Goal: Check status: Check status

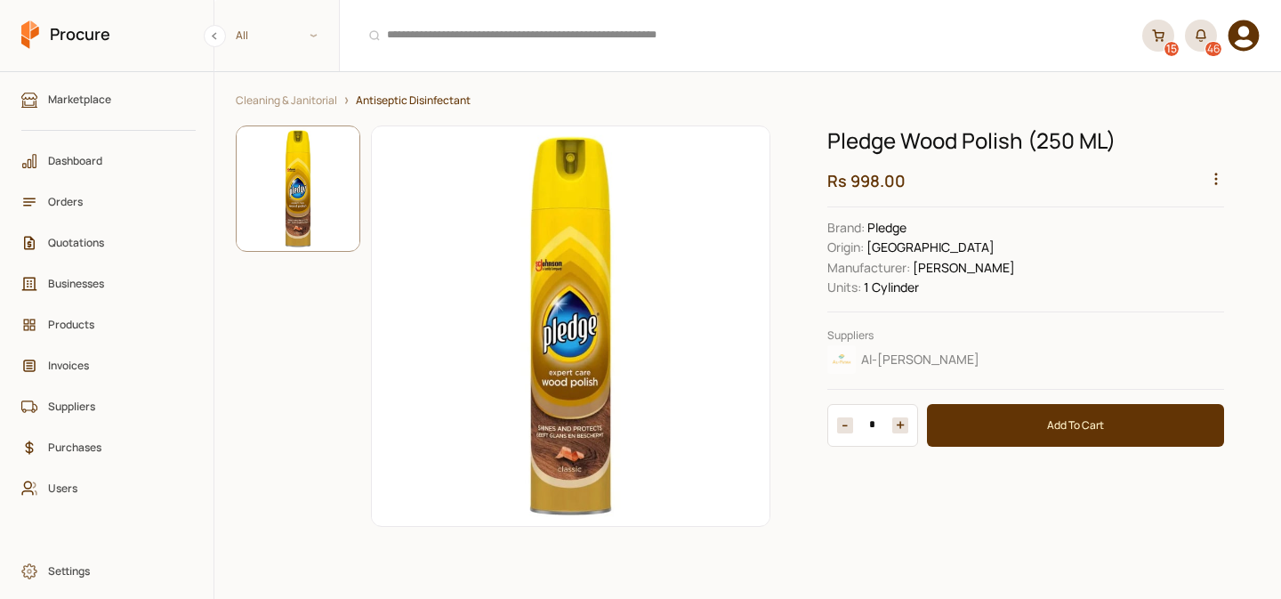
click at [1219, 174] on icon "button" at bounding box center [1216, 179] width 16 height 16
click at [1150, 281] on div "View Sales" at bounding box center [1174, 288] width 94 height 28
click at [60, 197] on span "Orders" at bounding box center [114, 201] width 133 height 17
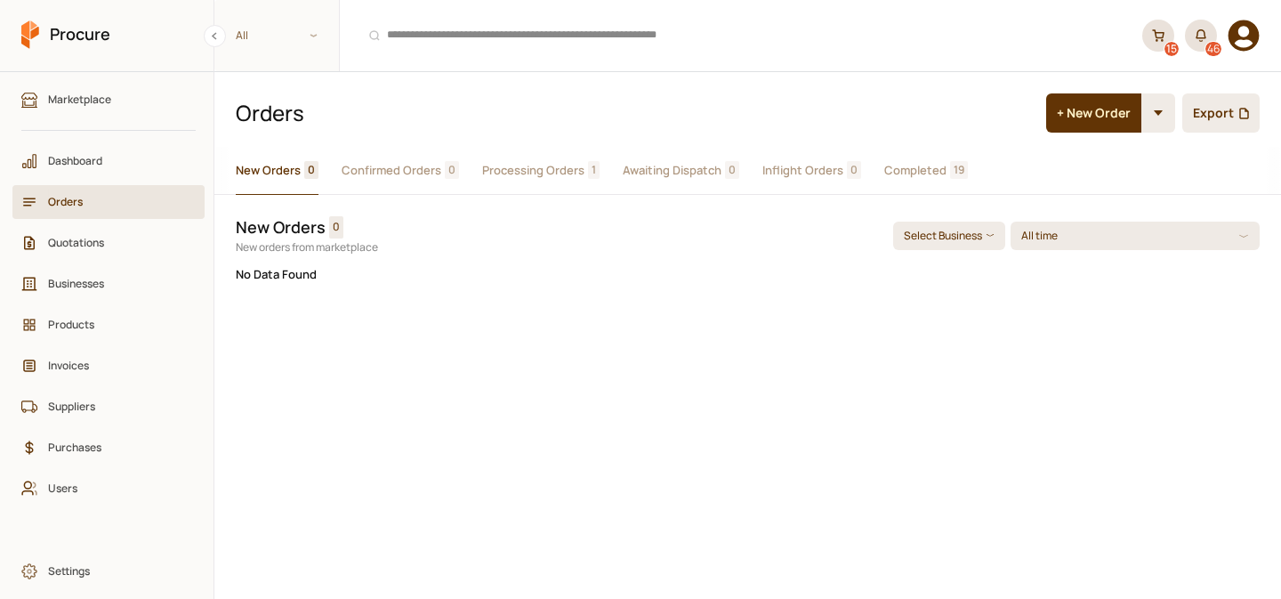
click at [531, 165] on span "Processing Orders" at bounding box center [533, 170] width 102 height 19
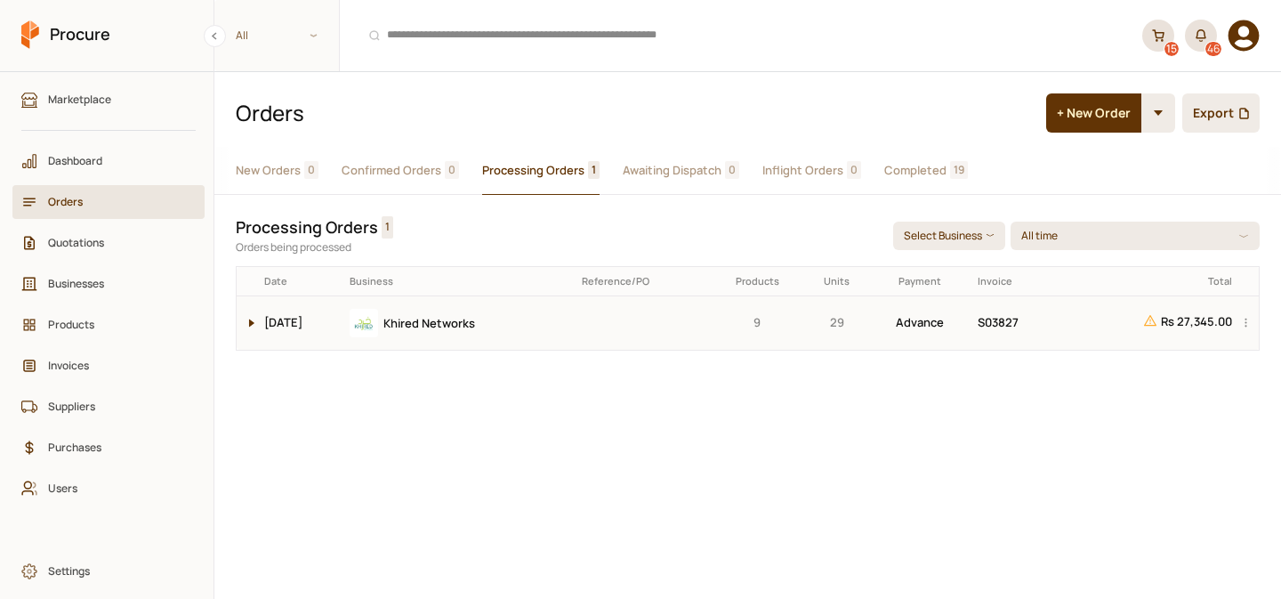
click at [240, 326] on button at bounding box center [247, 322] width 21 height 53
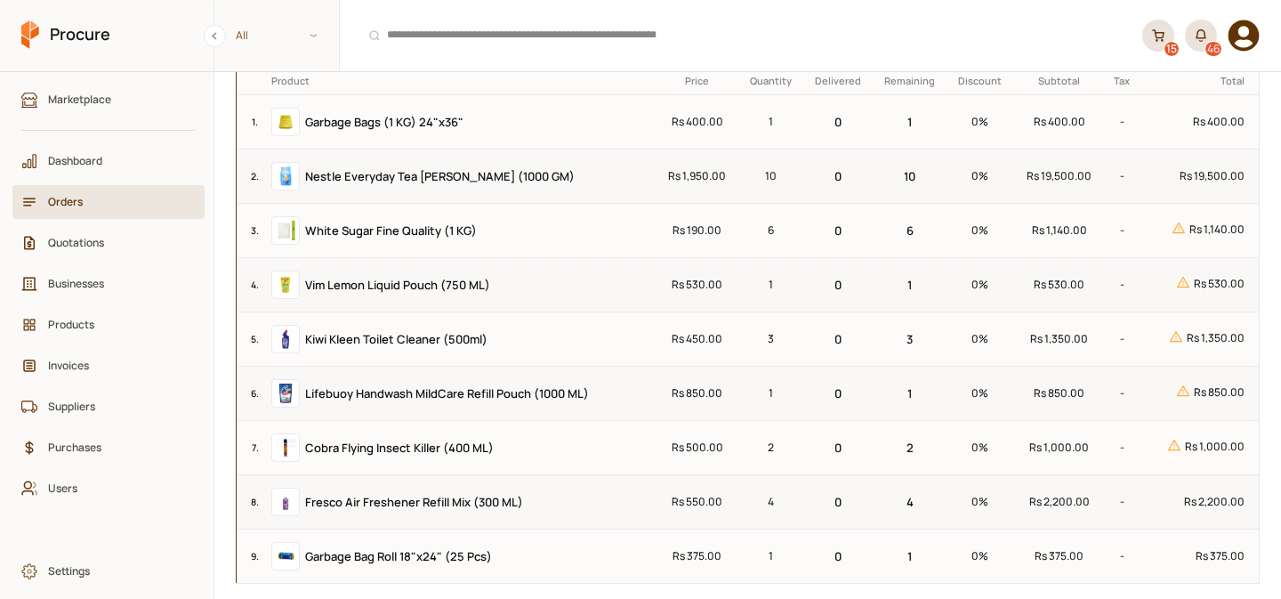
scroll to position [282, 0]
